Goal: Task Accomplishment & Management: Use online tool/utility

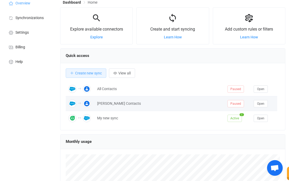
scroll to position [21, 0]
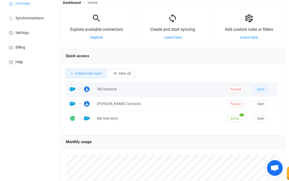
click at [265, 87] on button "Open" at bounding box center [260, 89] width 14 height 7
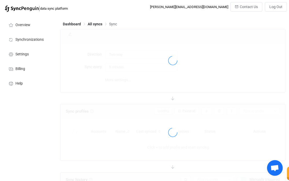
type input "Salesforce → Google"
type input "10 minutes"
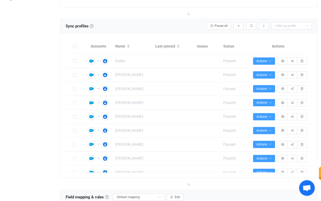
click at [171, 19] on div "Sync profiles Sync profiles Sync profiles A sync profile represents a single pa…" at bounding box center [188, 26] width 257 height 15
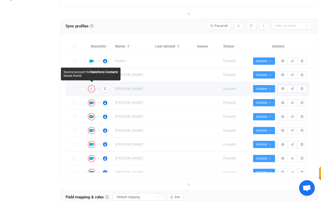
click at [92, 89] on icon "button" at bounding box center [91, 88] width 3 height 3
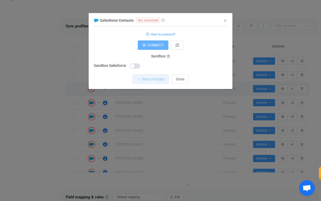
click at [157, 46] on span "CONNECT" at bounding box center [155, 45] width 17 height 4
click at [160, 43] on button "CONNECT" at bounding box center [153, 45] width 31 height 9
click at [226, 20] on icon "Close" at bounding box center [225, 21] width 4 height 4
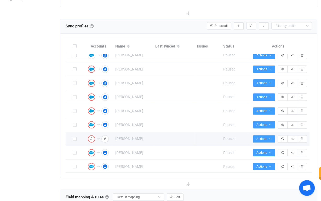
scroll to position [35, 0]
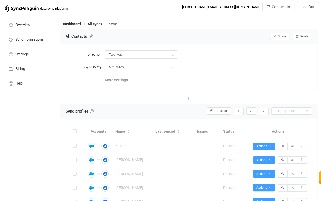
type input "Salesforce → Google"
type input "10 minutes"
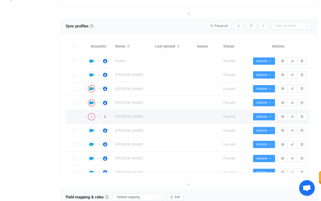
click at [92, 115] on icon "button" at bounding box center [91, 116] width 3 height 3
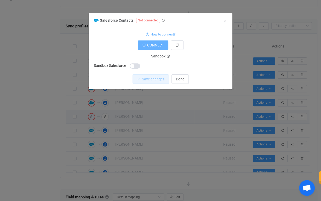
click at [156, 46] on span "CONNECT" at bounding box center [155, 45] width 17 height 4
click at [225, 19] on icon "Close" at bounding box center [225, 21] width 4 height 4
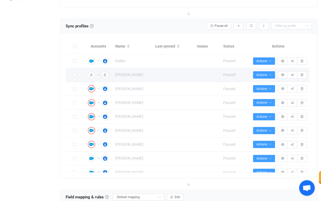
click at [69, 77] on td at bounding box center [75, 75] width 18 height 14
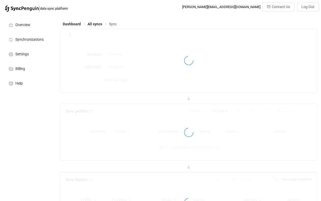
type input "Salesforce → Google"
type input "10 minutes"
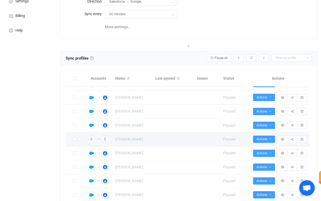
scroll to position [49, 0]
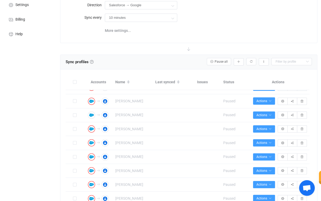
click at [208, 37] on div "Direction Salesforce → Google Two-way Google Salesforce Salesforce Google Sync …" at bounding box center [188, 19] width 257 height 48
click at [203, 16] on div "10 minutes 10 minutes 15 minutes 30 minutes 1 hour 2 hours 4 hours 8 hours 12 h…" at bounding box center [208, 17] width 207 height 11
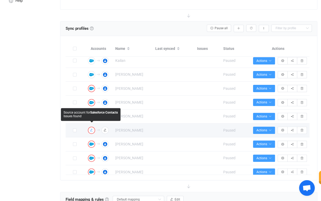
scroll to position [0, 0]
